Goal: Task Accomplishment & Management: Use online tool/utility

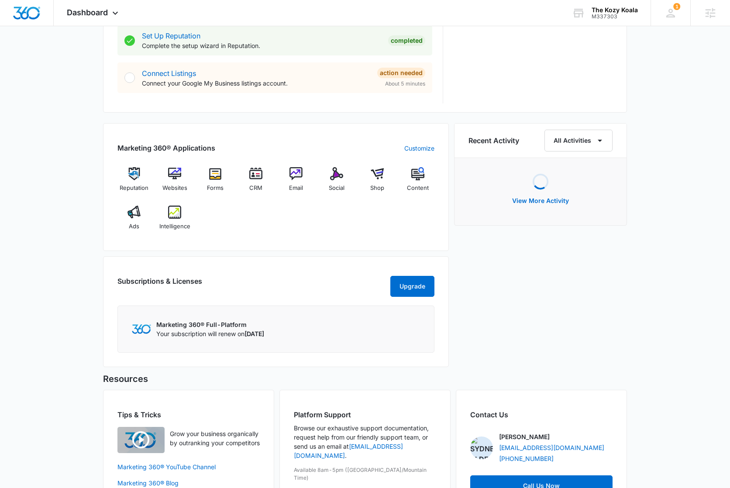
scroll to position [448, 0]
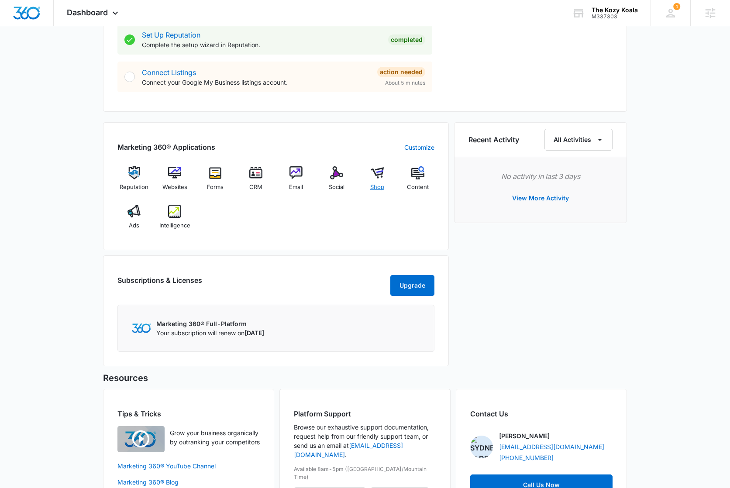
click at [377, 174] on img at bounding box center [376, 172] width 13 height 13
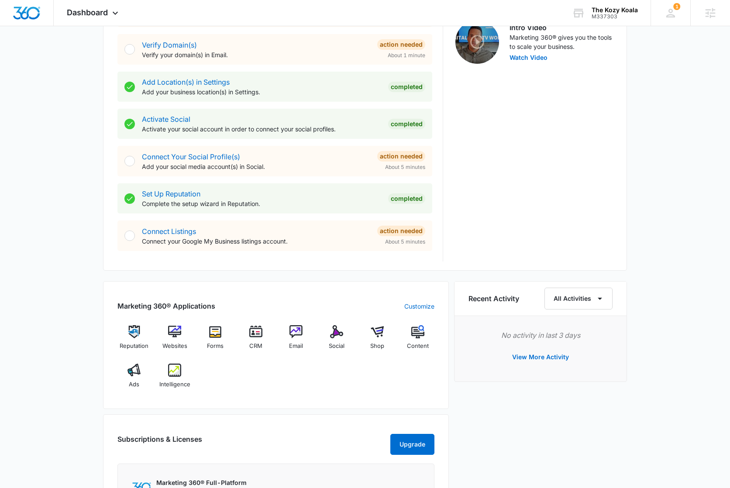
scroll to position [307, 0]
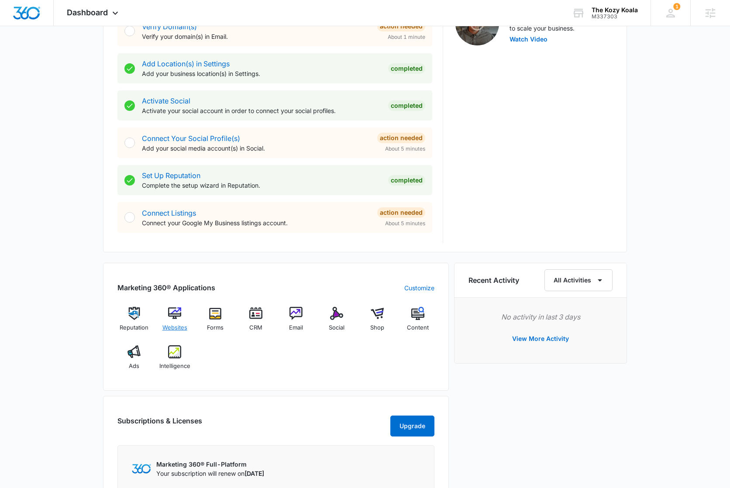
click at [173, 311] on img at bounding box center [174, 313] width 13 height 13
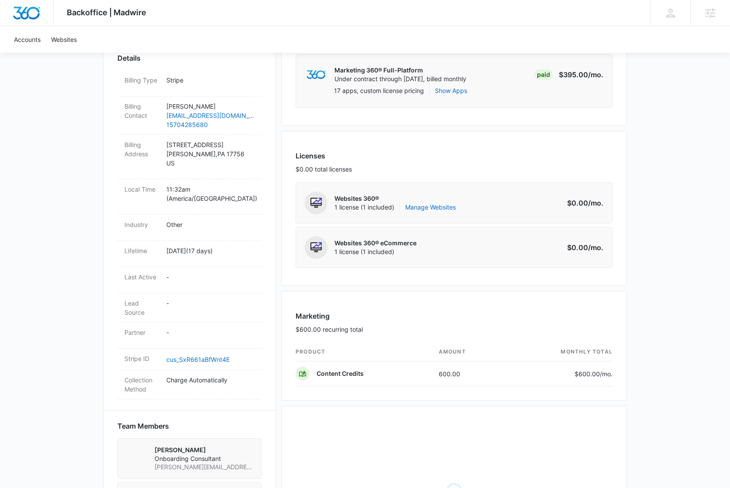
scroll to position [374, 0]
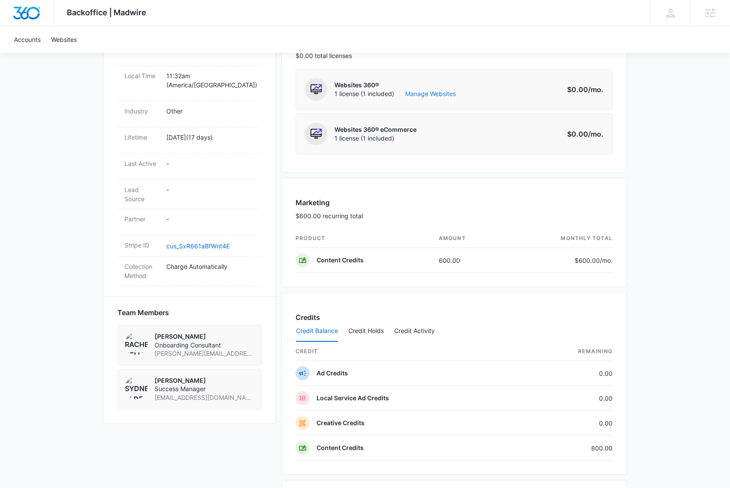
click at [438, 94] on link "Manage Websites" at bounding box center [430, 93] width 51 height 9
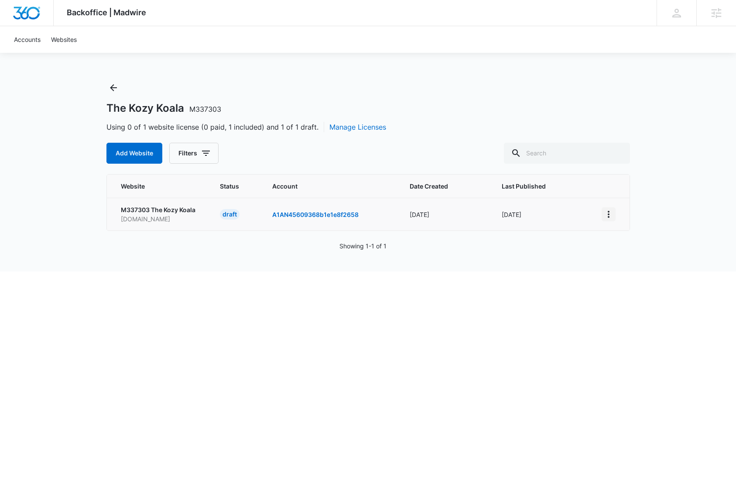
click at [610, 211] on icon "View More" at bounding box center [608, 214] width 10 height 10
click at [663, 280] on div "Activate Draft" at bounding box center [639, 278] width 52 height 6
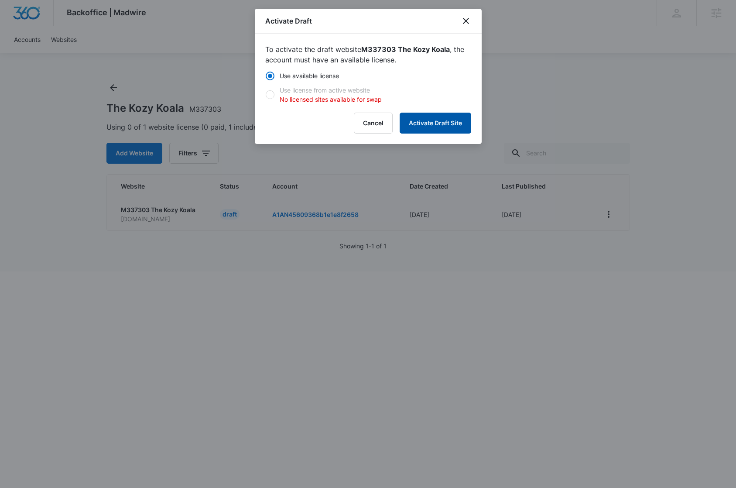
click at [447, 125] on button "Activate Draft Site" at bounding box center [436, 123] width 72 height 21
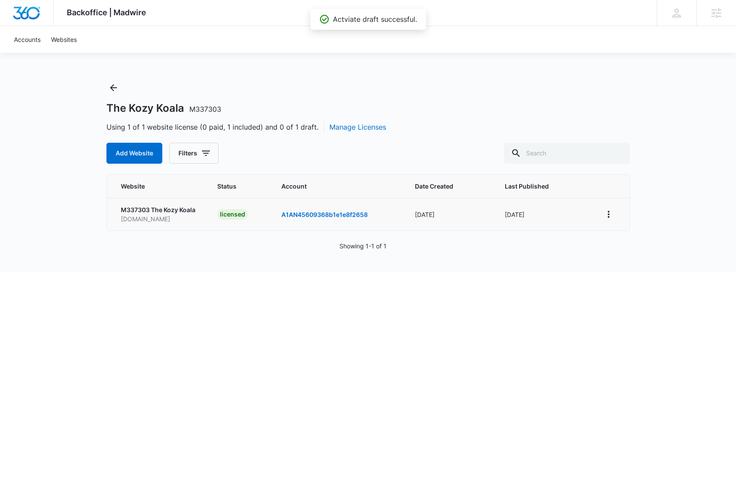
drag, startPoint x: 468, startPoint y: 103, endPoint x: 329, endPoint y: 17, distance: 163.5
click at [468, 102] on div "The Kozy Koala M337303" at bounding box center [368, 108] width 524 height 13
